Goal: Task Accomplishment & Management: Manage account settings

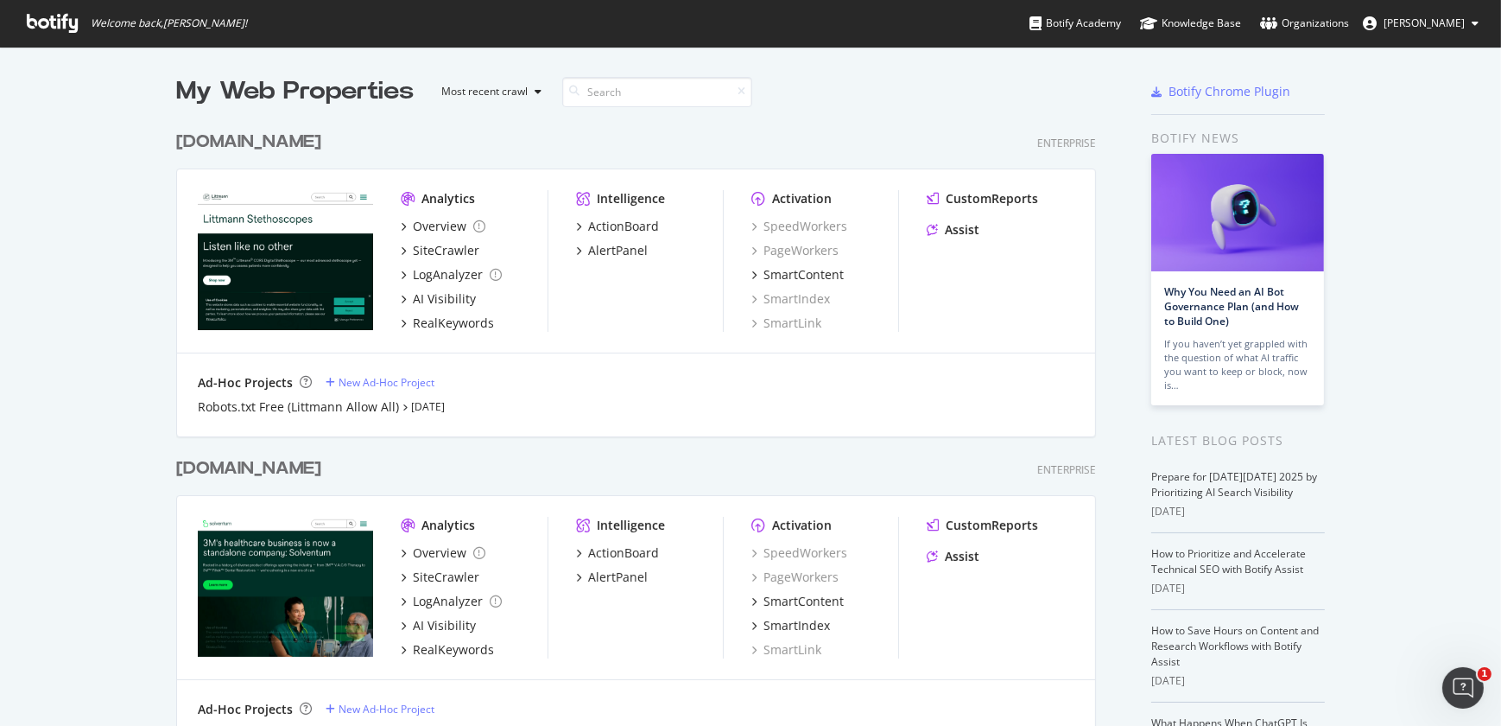
click at [225, 471] on div "[DOMAIN_NAME]" at bounding box center [248, 468] width 145 height 25
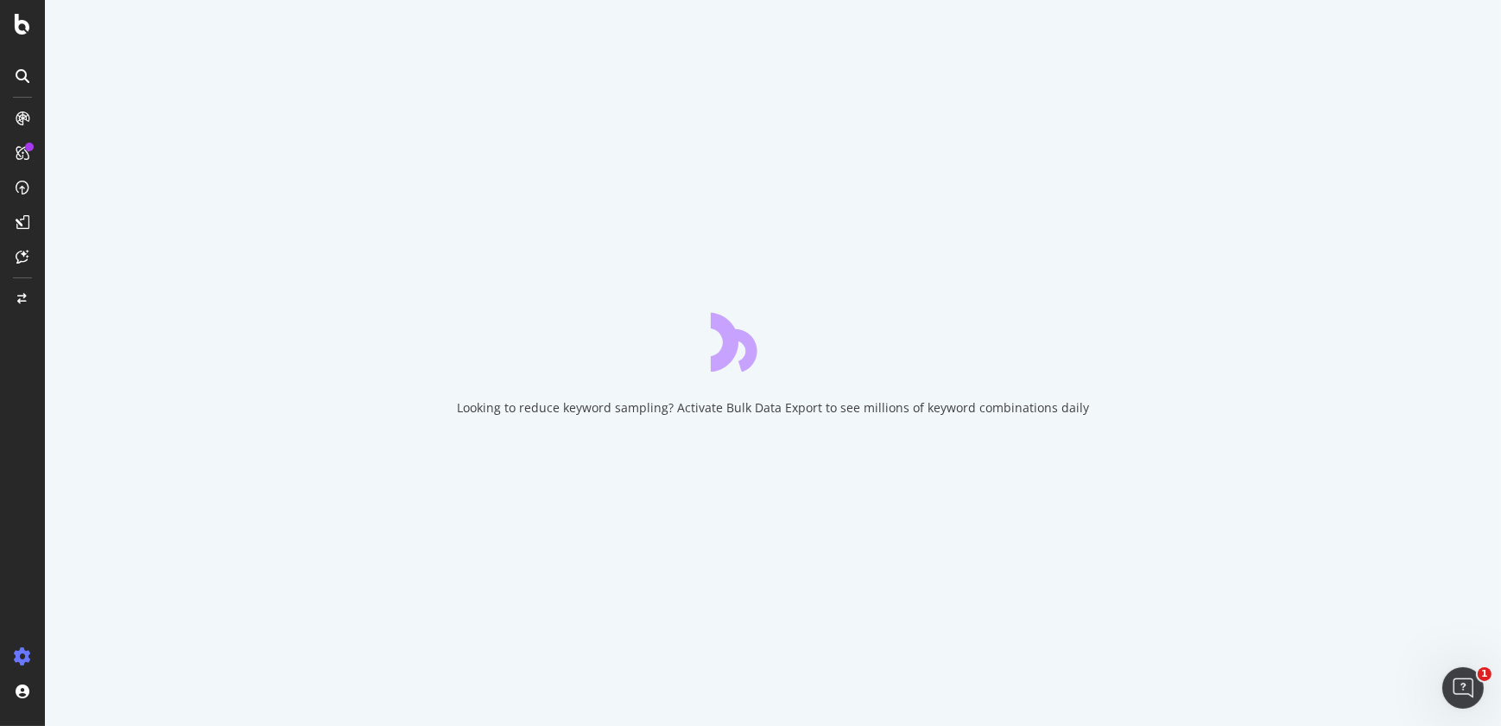
click at [34, 650] on div at bounding box center [22, 657] width 41 height 28
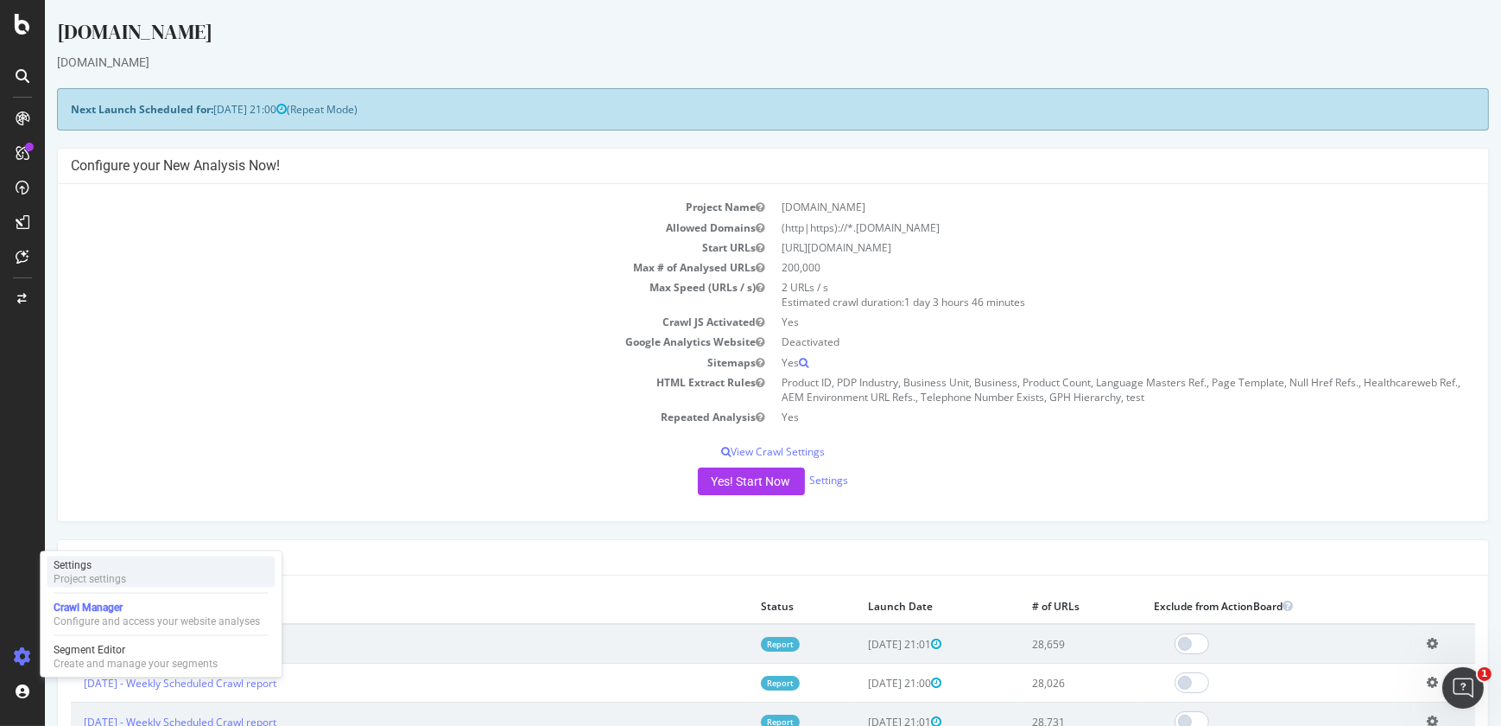
click at [98, 567] on div "Settings" at bounding box center [90, 565] width 73 height 14
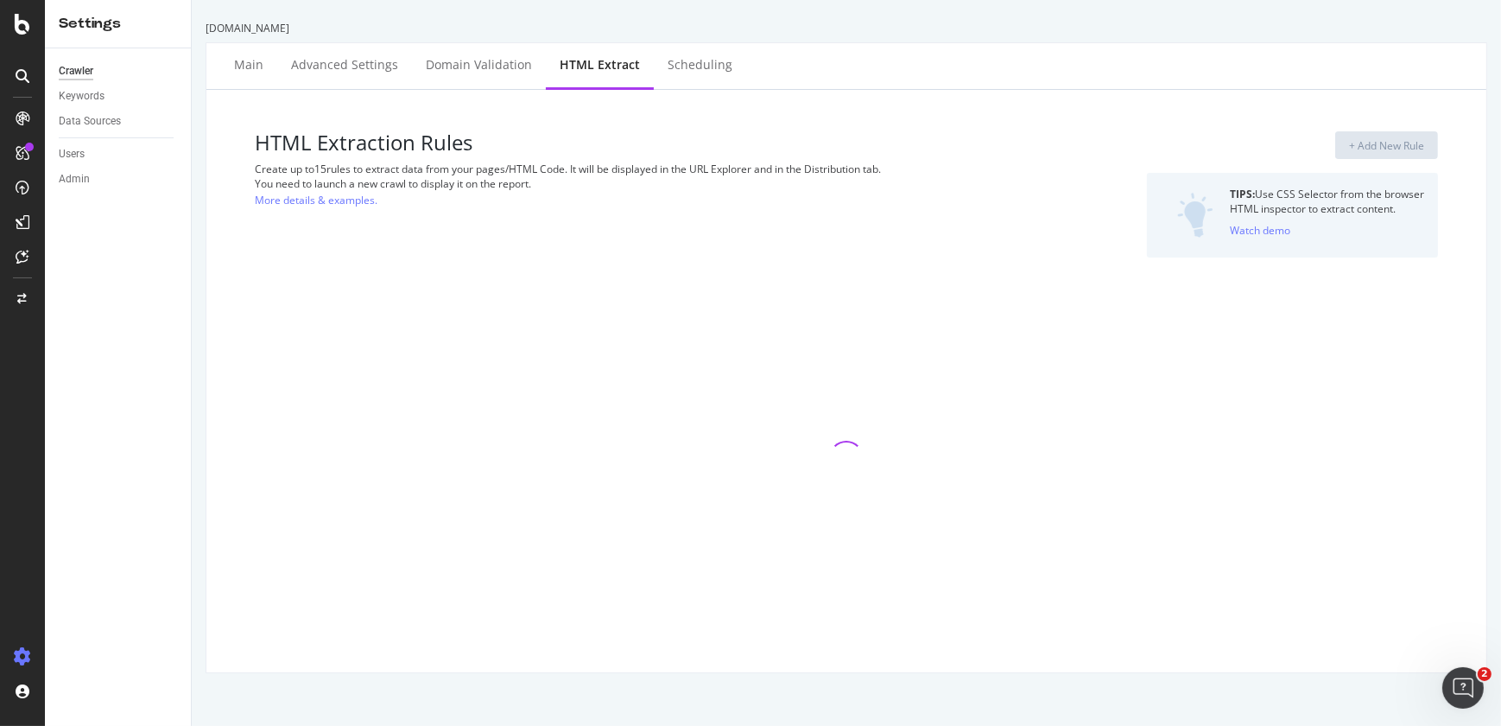
select select "i"
select select "count"
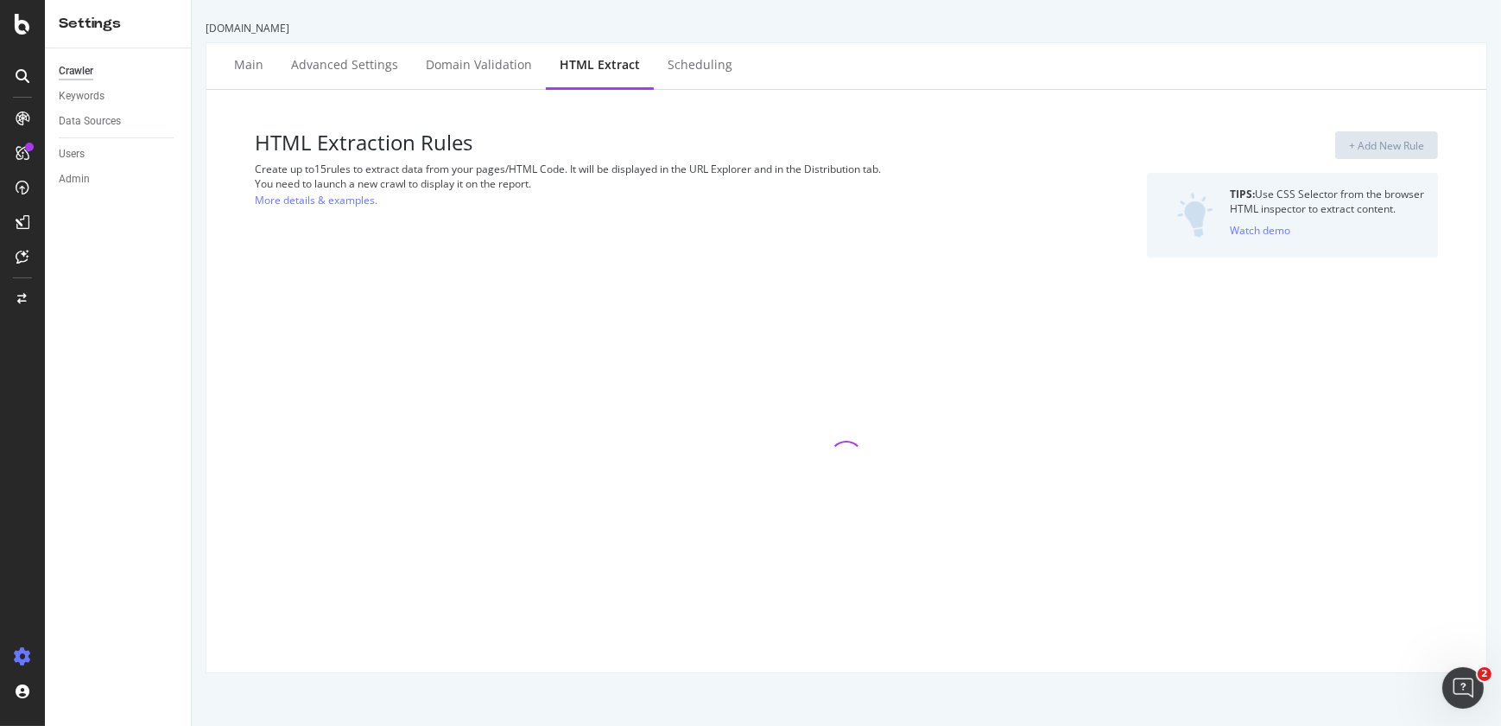
select select "list"
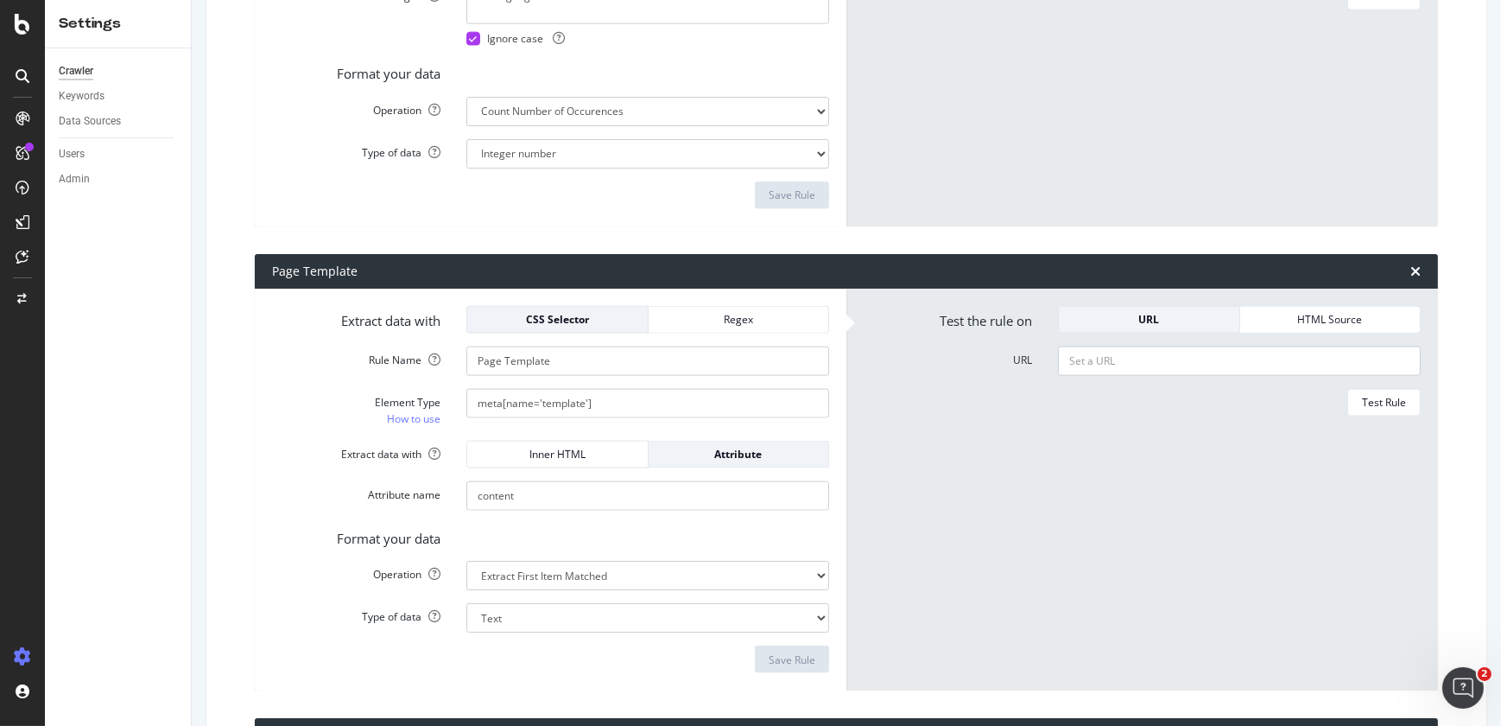
scroll to position [2734, 0]
